Goal: Information Seeking & Learning: Learn about a topic

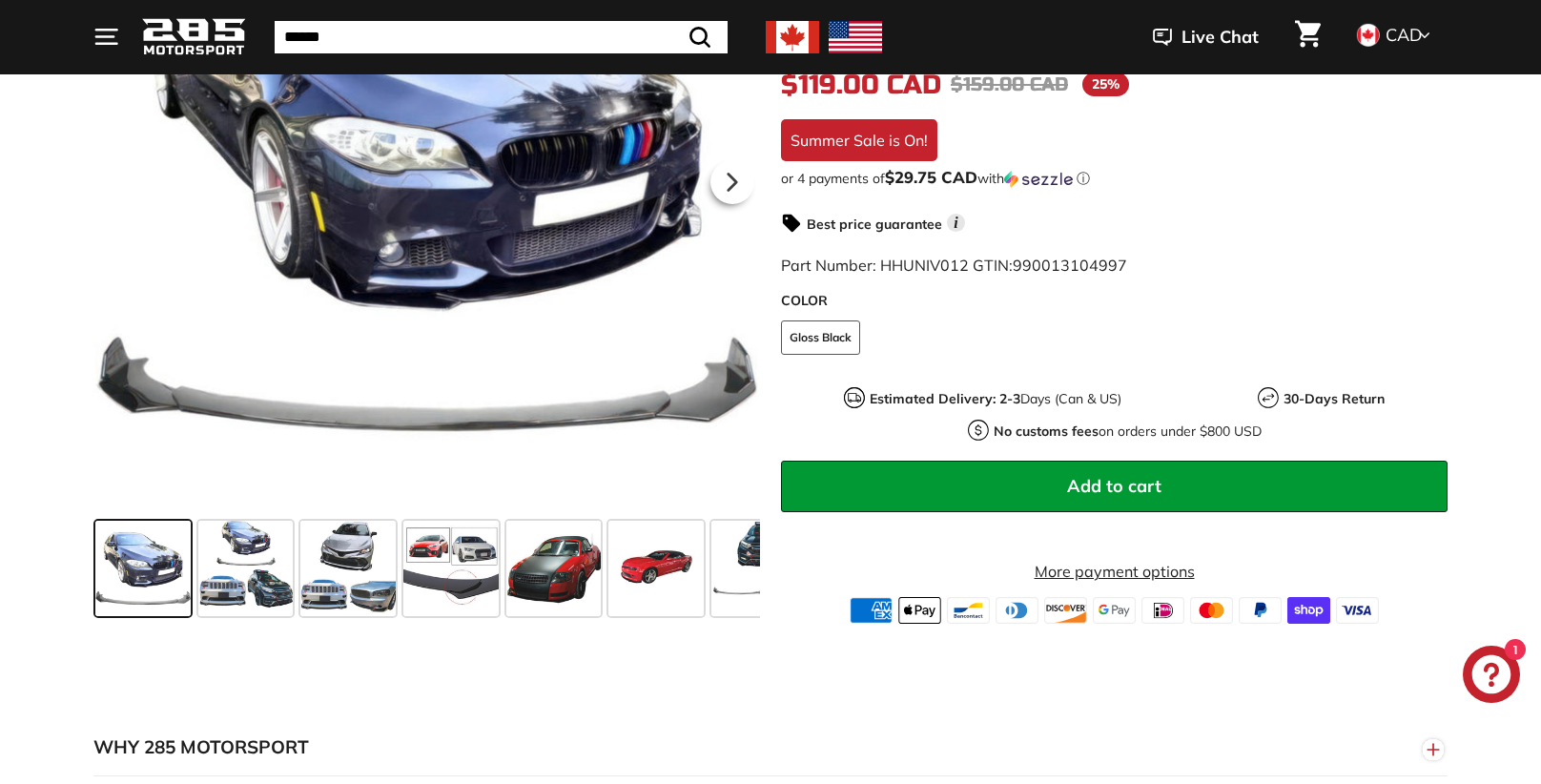
scroll to position [485, 0]
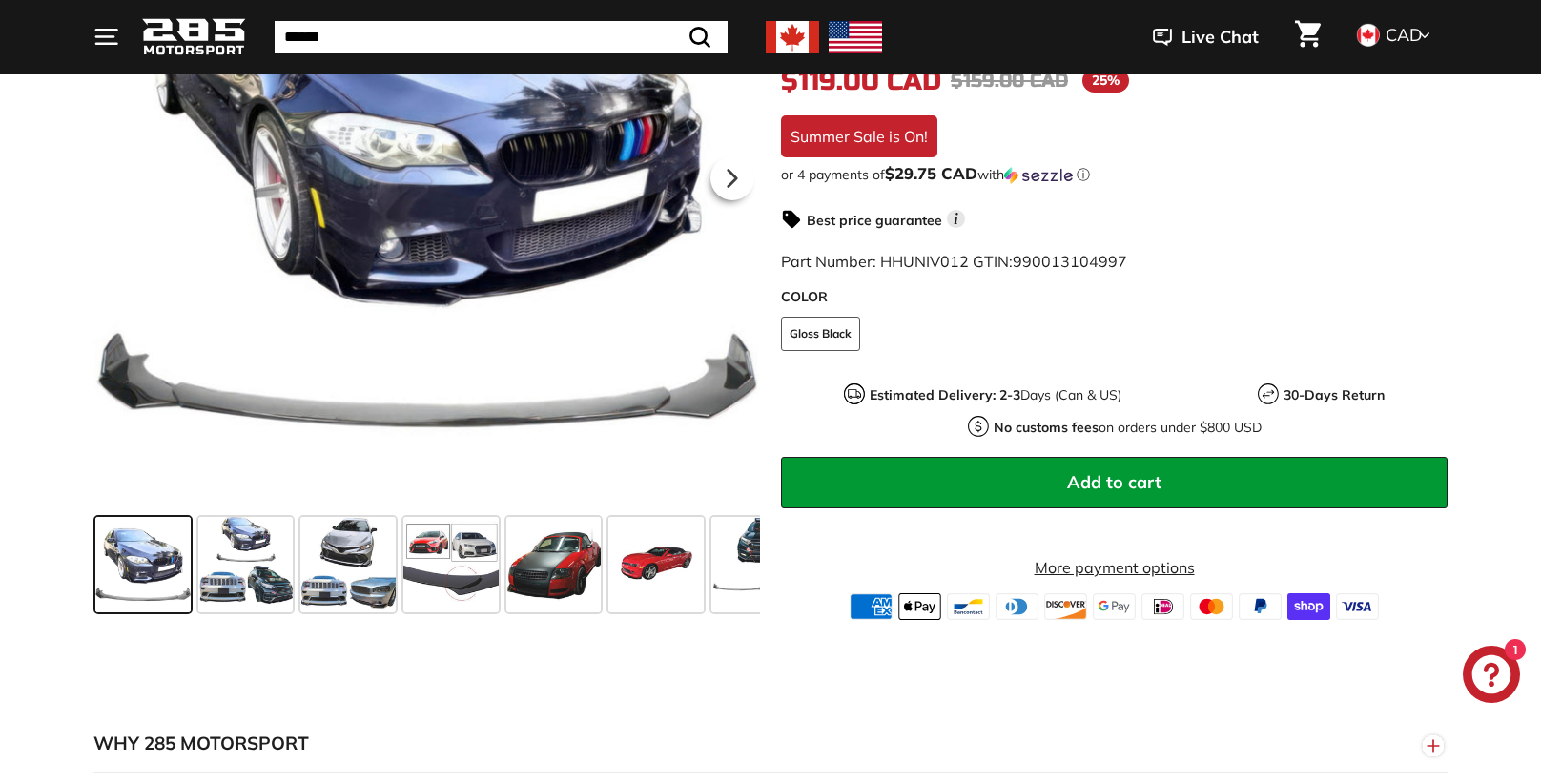
click at [239, 551] on span at bounding box center [245, 564] width 95 height 95
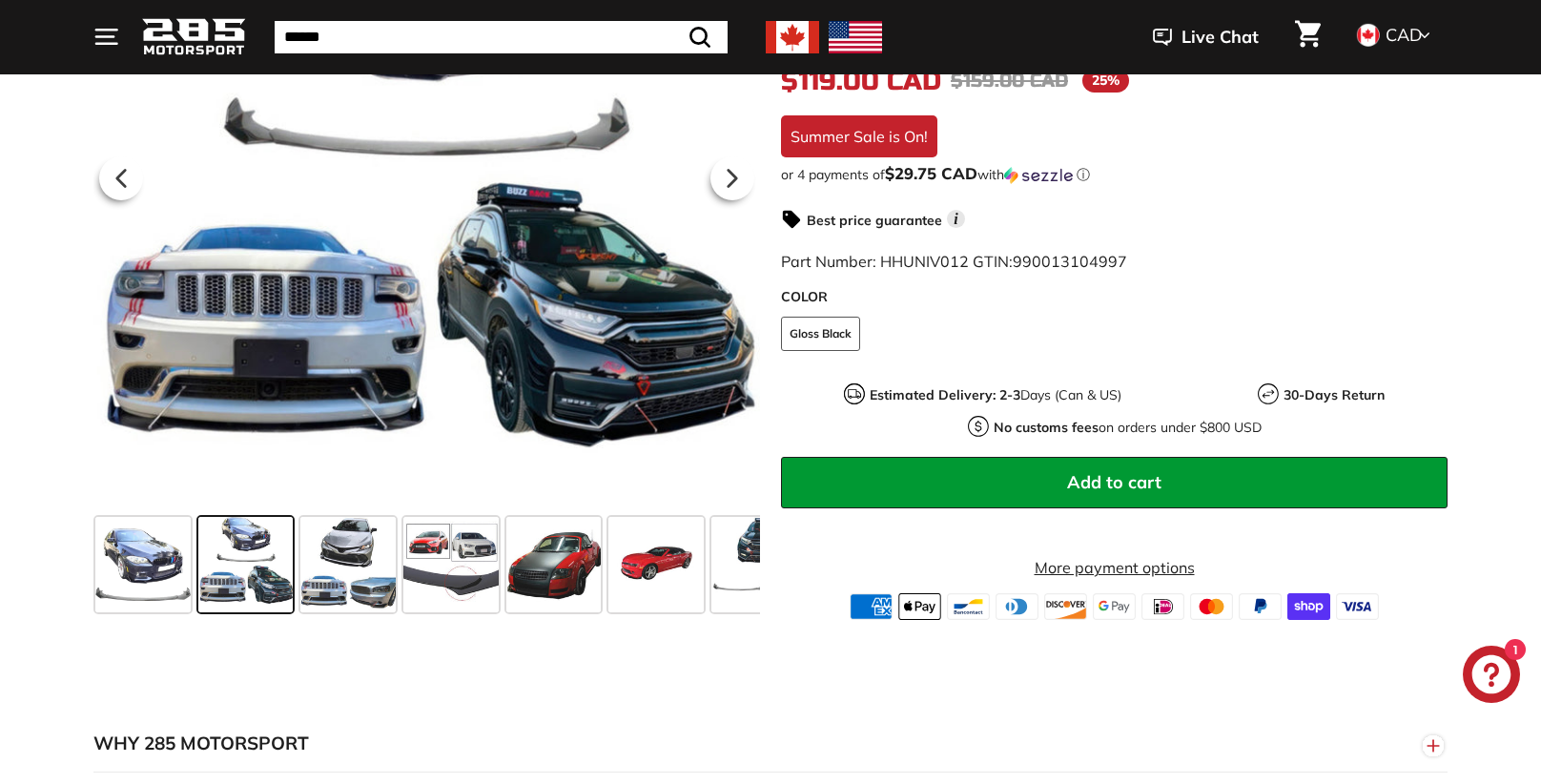
click at [339, 572] on span at bounding box center [348, 564] width 95 height 95
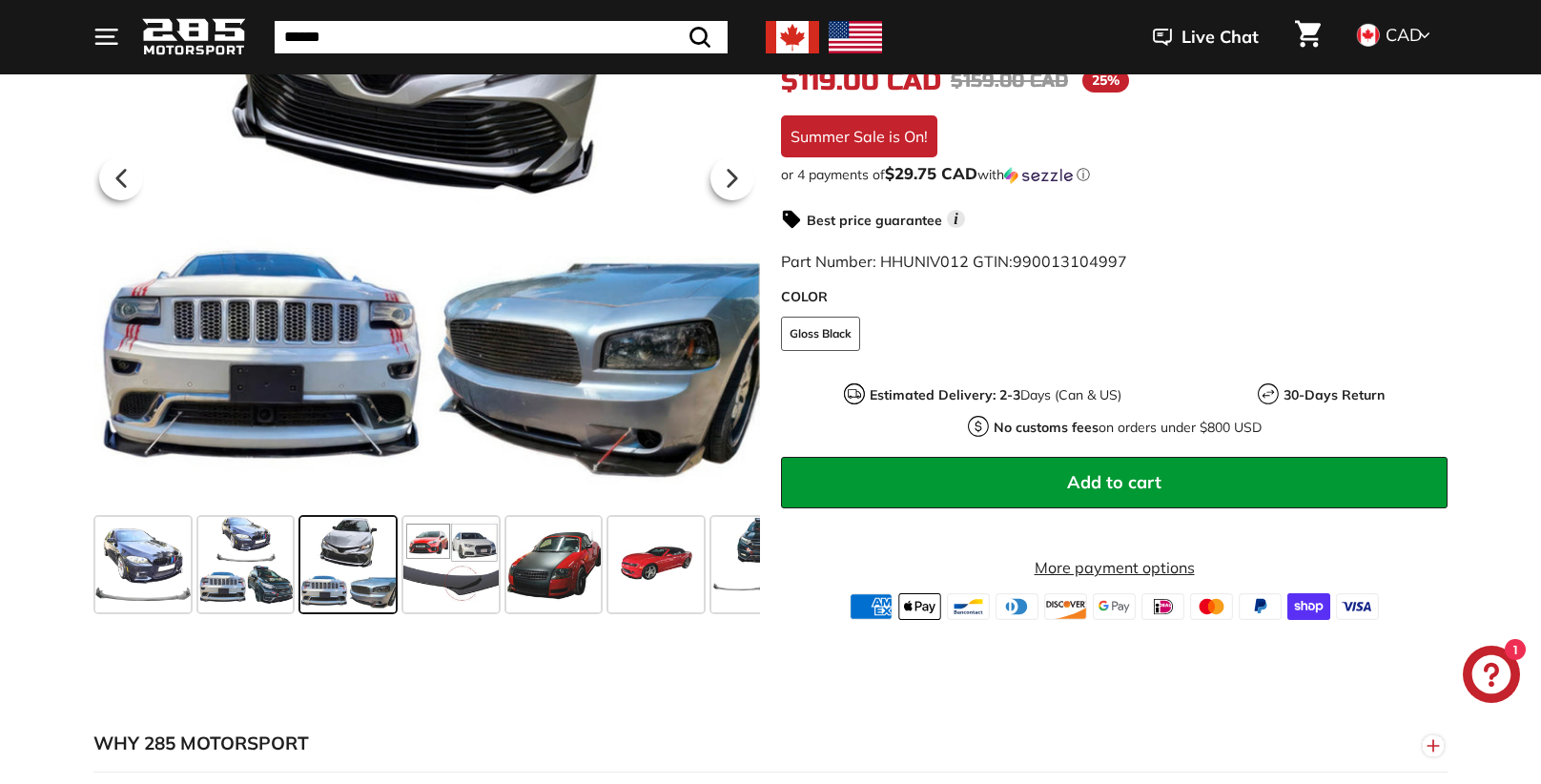
click at [425, 592] on span at bounding box center [451, 564] width 95 height 95
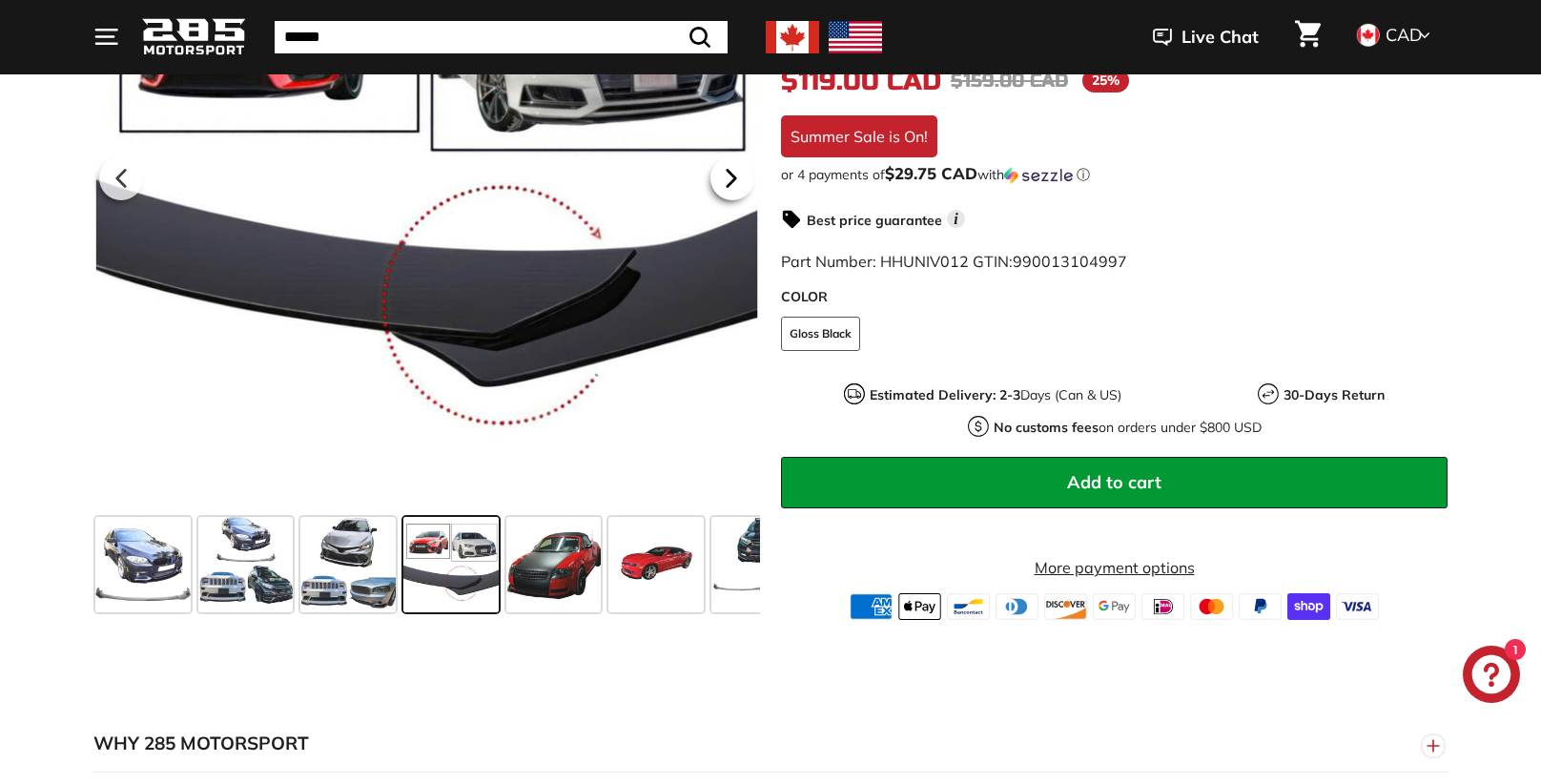
click at [731, 177] on icon at bounding box center [732, 178] width 8 height 16
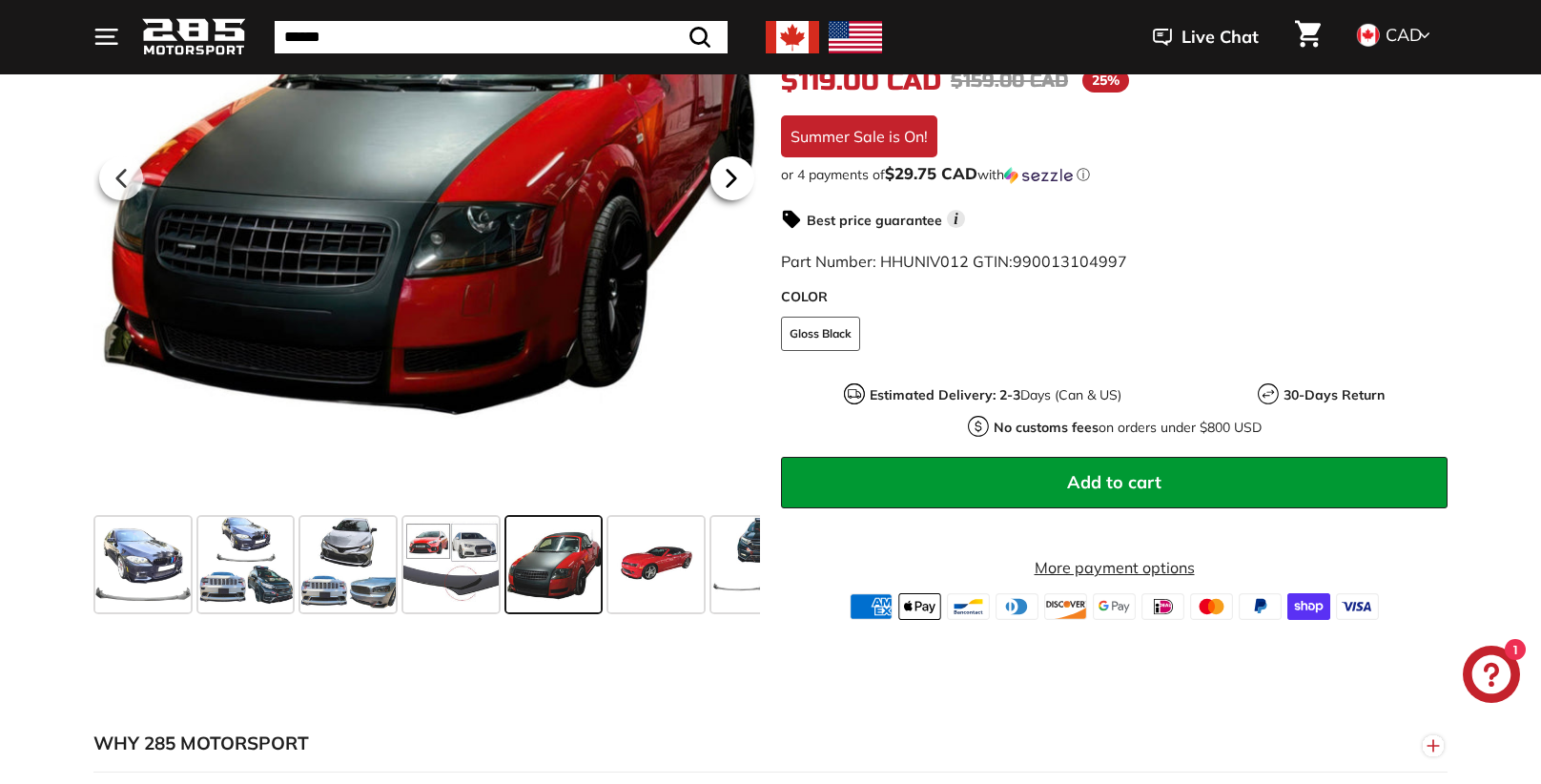
click at [731, 177] on icon at bounding box center [732, 178] width 8 height 16
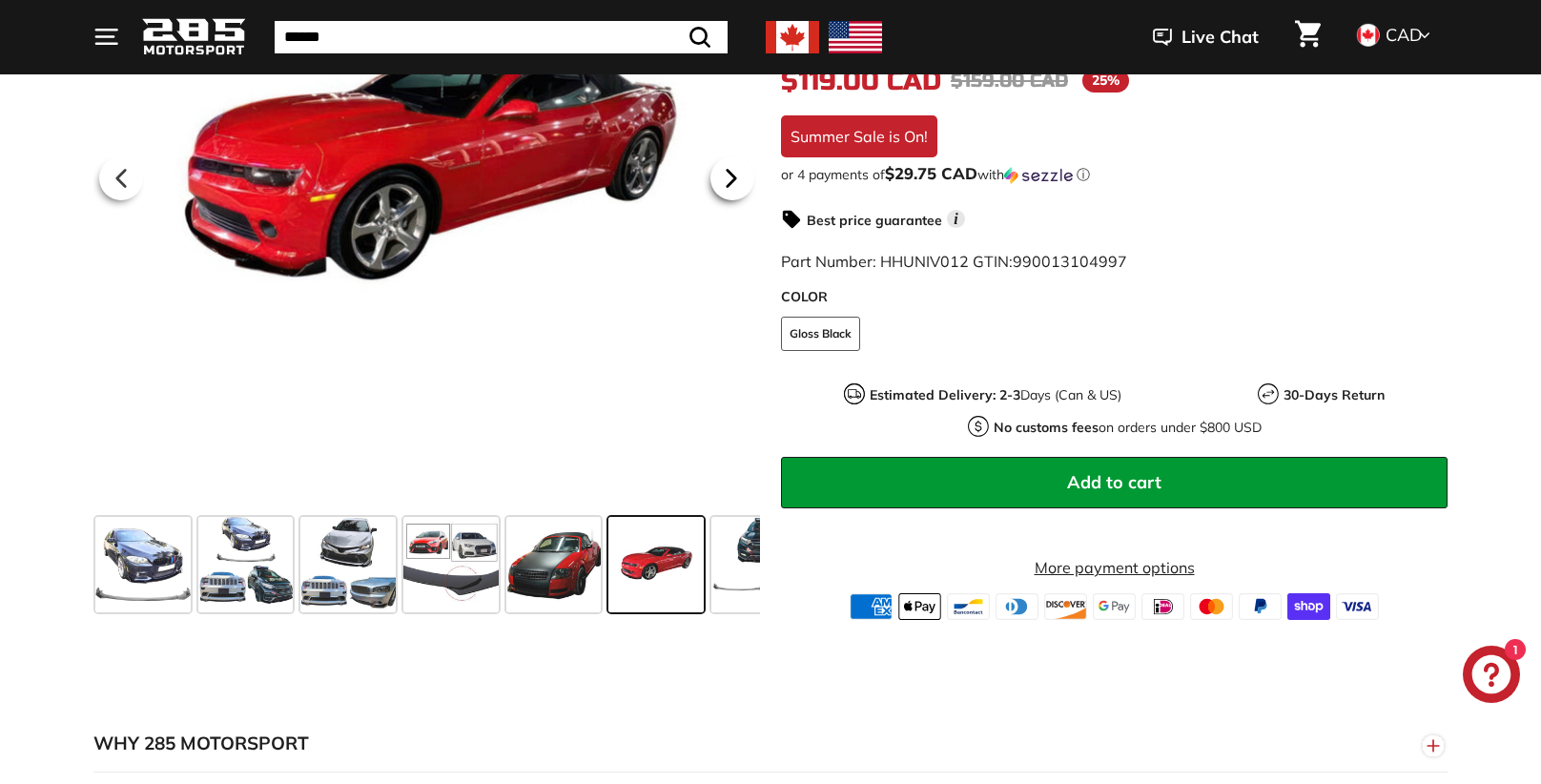
click at [731, 177] on icon at bounding box center [732, 178] width 8 height 16
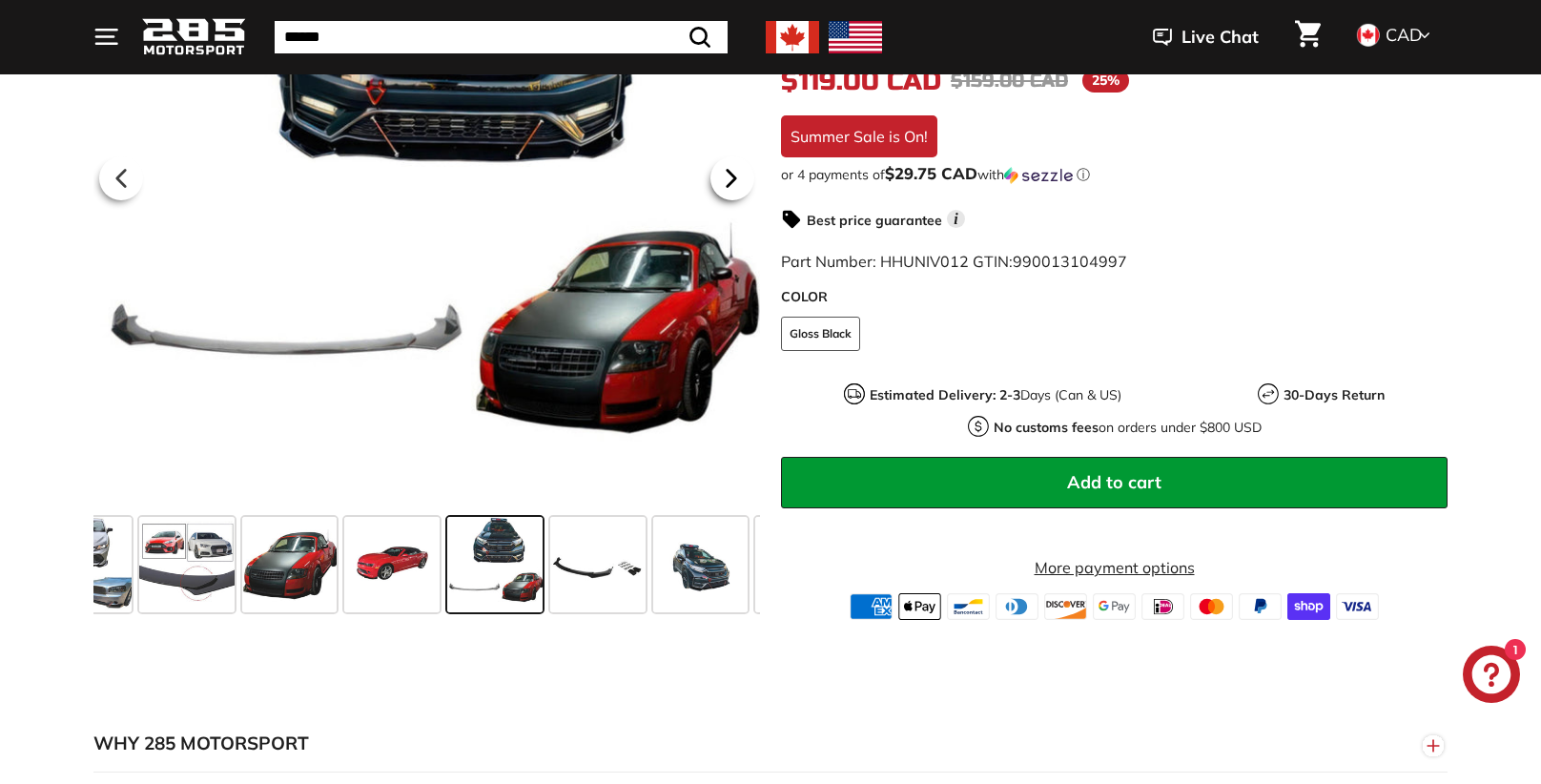
scroll to position [0, 332]
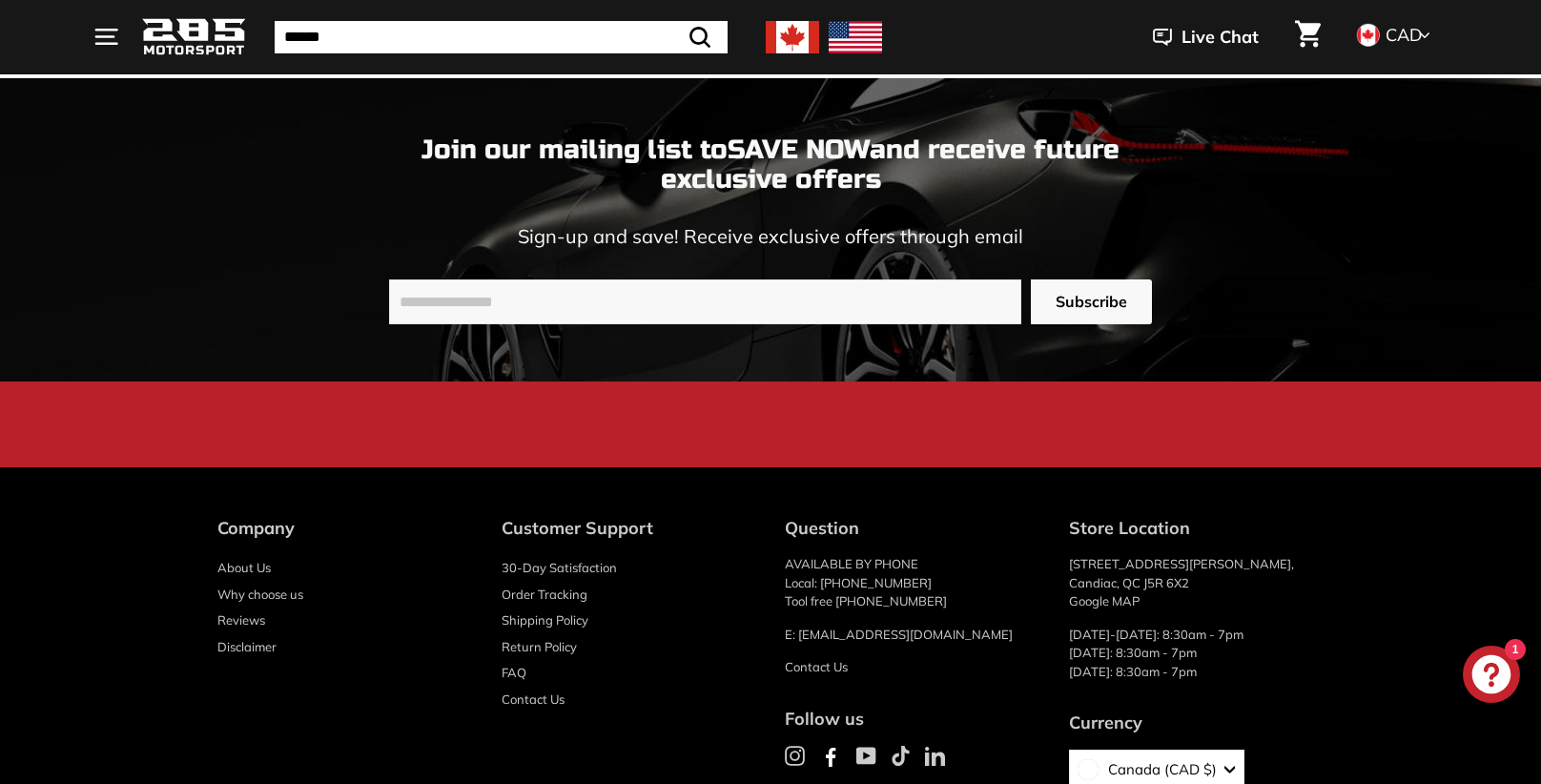
scroll to position [3577, 0]
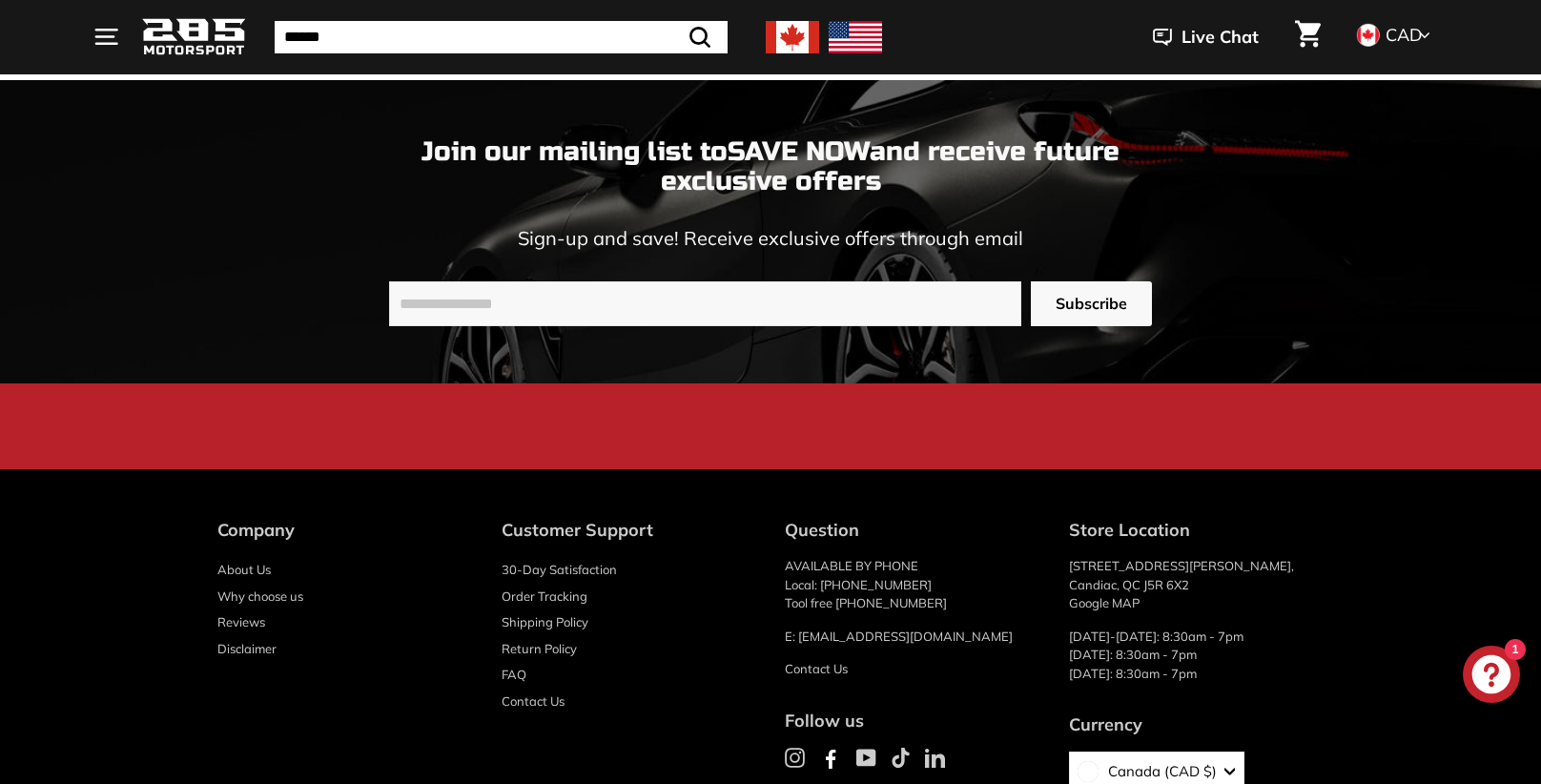
click at [255, 620] on link "Reviews" at bounding box center [241, 623] width 48 height 27
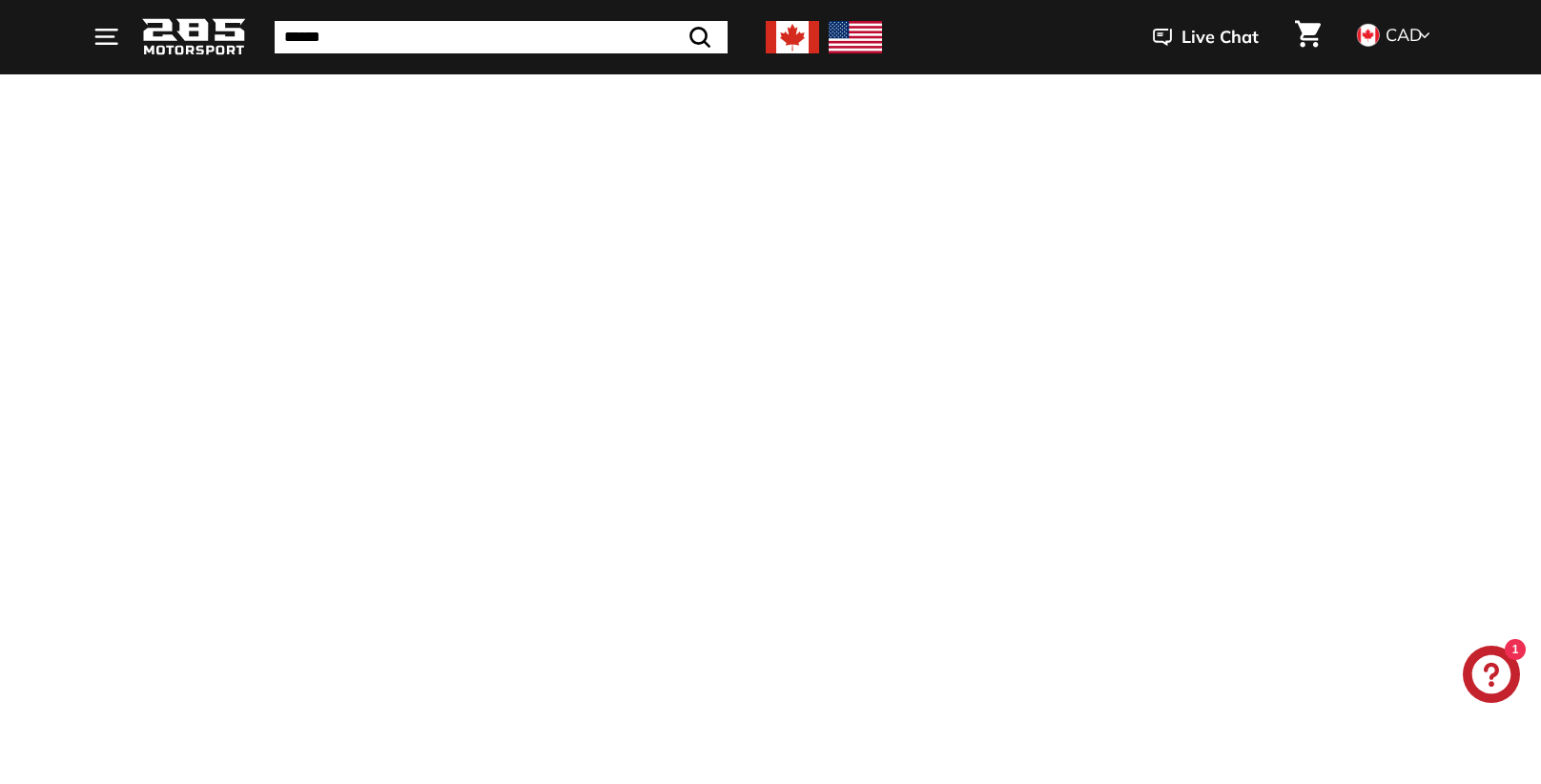
scroll to position [8738, 0]
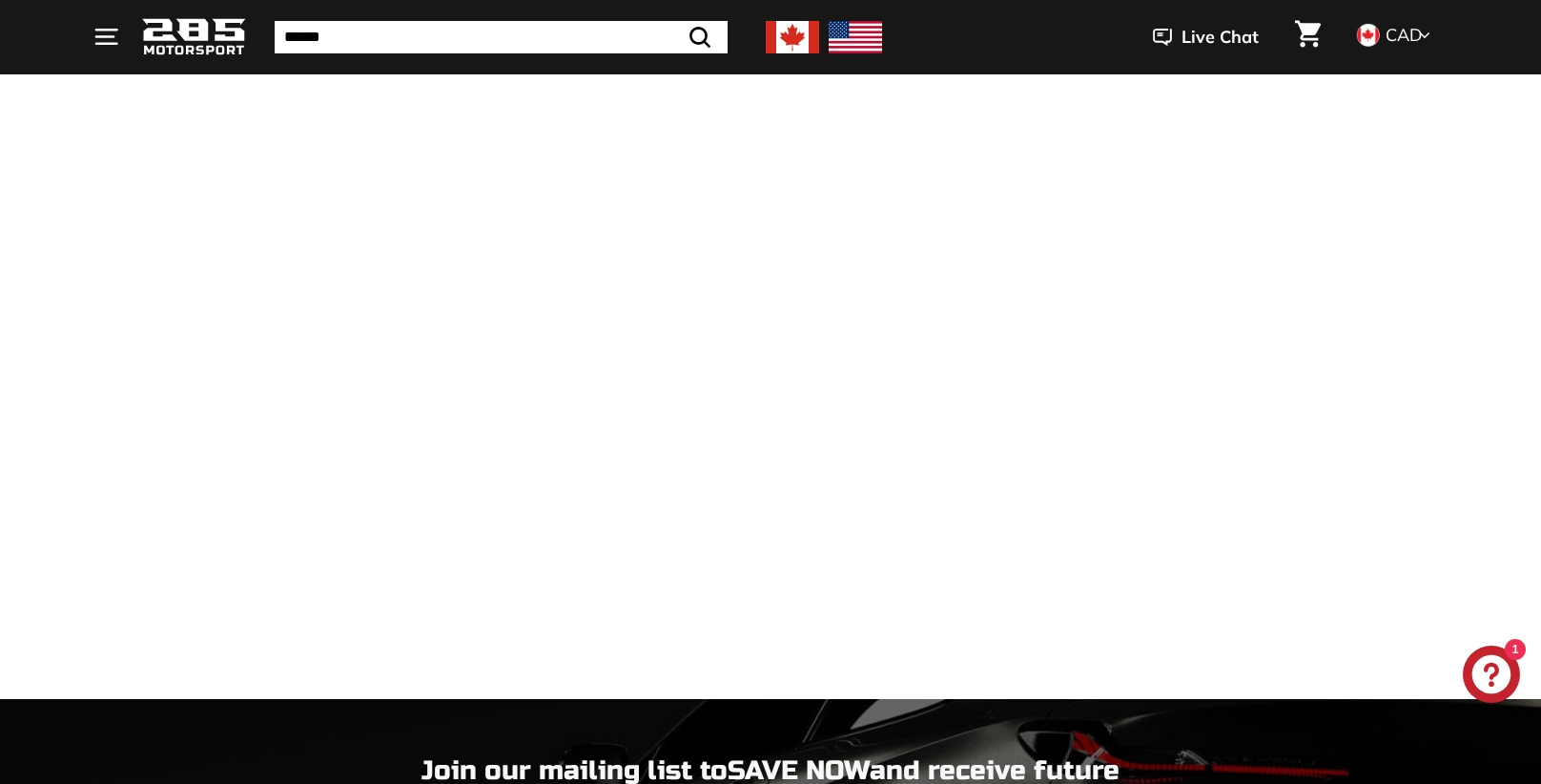
scroll to position [14247, 0]
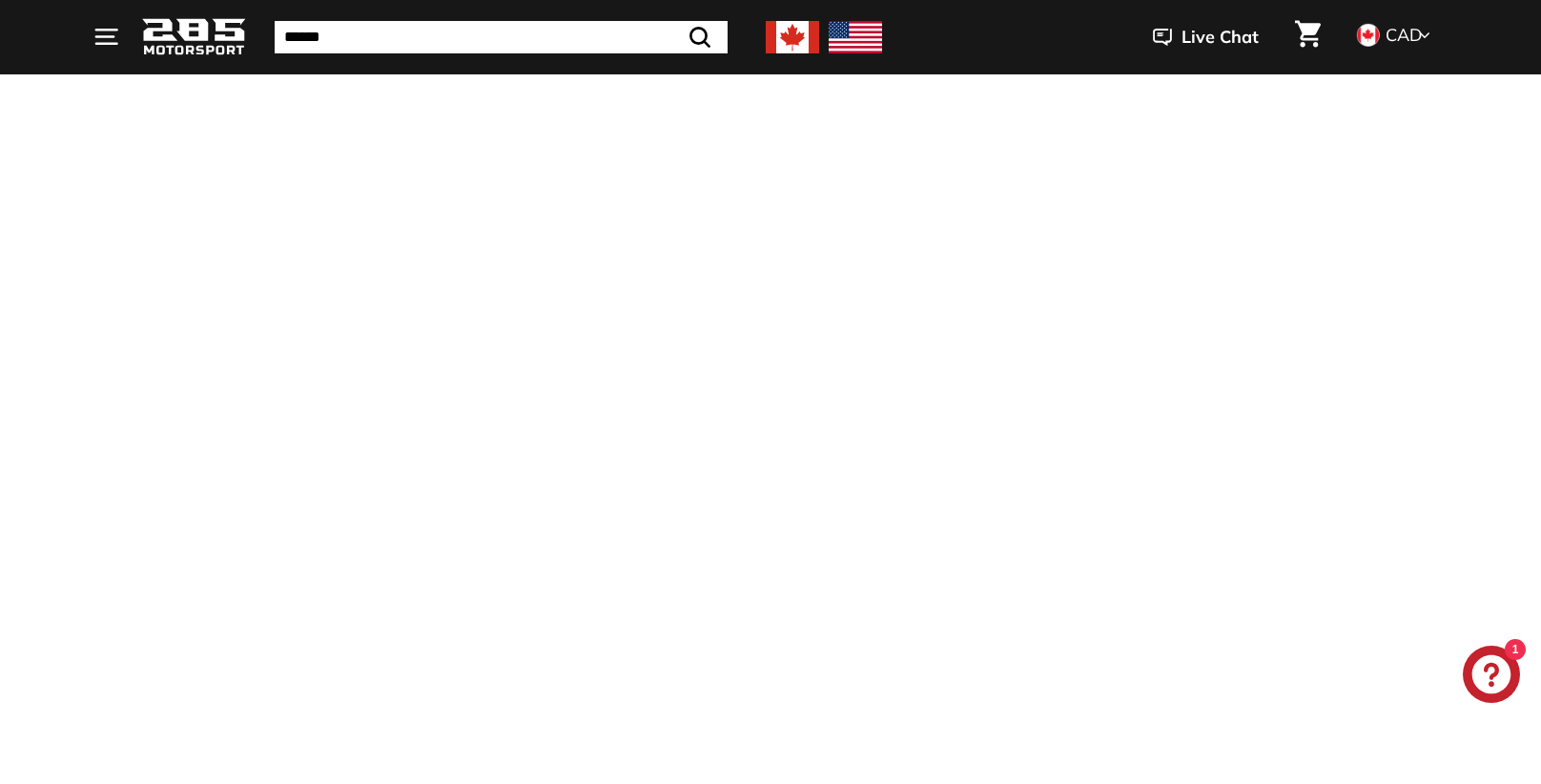
scroll to position [17072, 0]
